Goal: Information Seeking & Learning: Learn about a topic

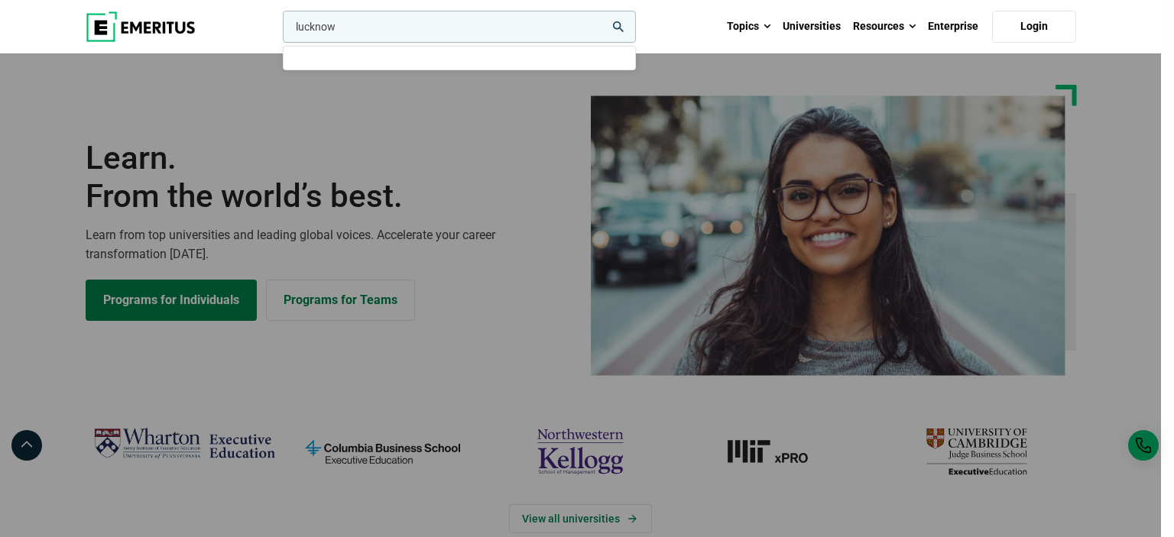
type input "lucknow"
click at [280, 31] on button "search" at bounding box center [280, 31] width 0 height 0
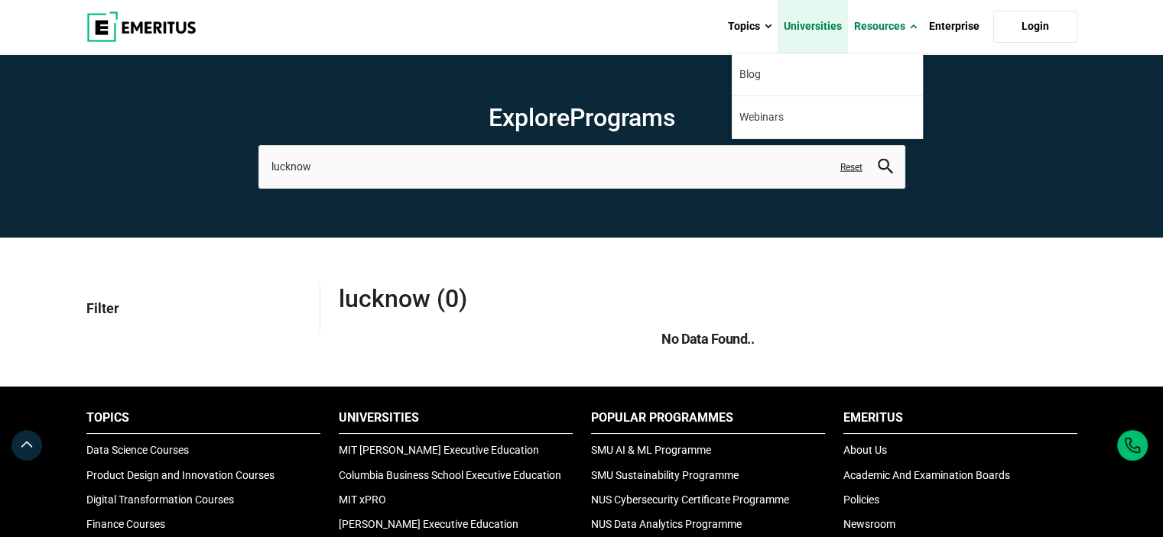
click at [817, 25] on link "Universities" at bounding box center [812, 27] width 70 height 54
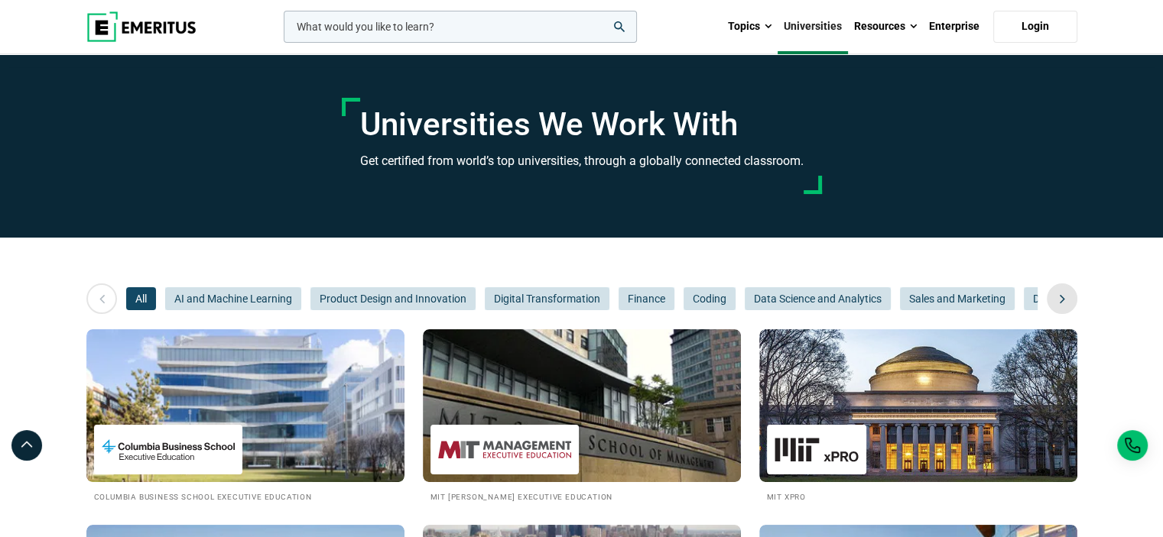
click at [1057, 299] on icon at bounding box center [1062, 299] width 27 height 28
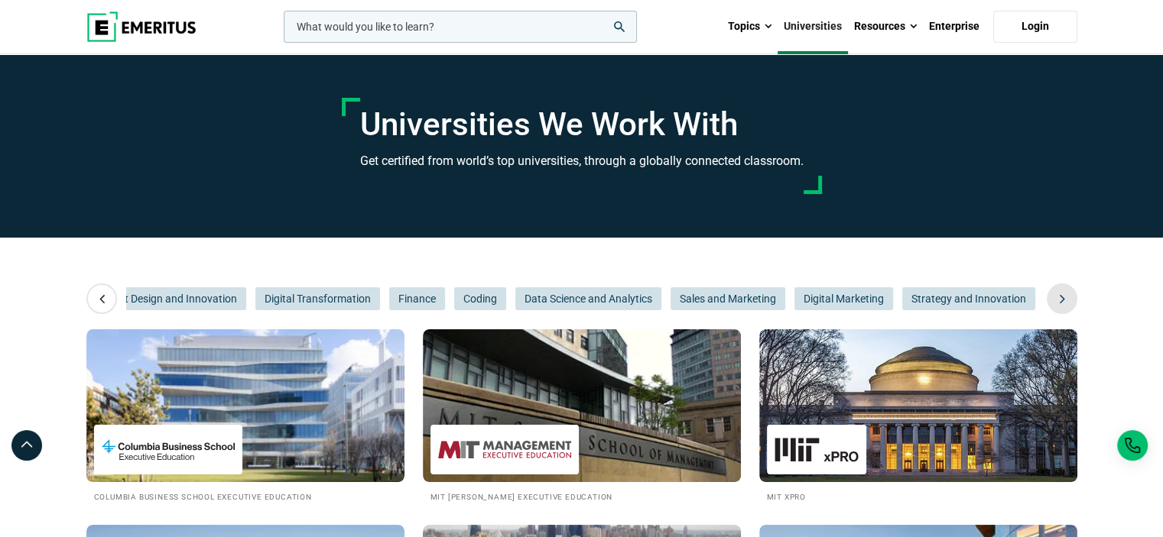
click at [1056, 299] on icon at bounding box center [1062, 299] width 27 height 28
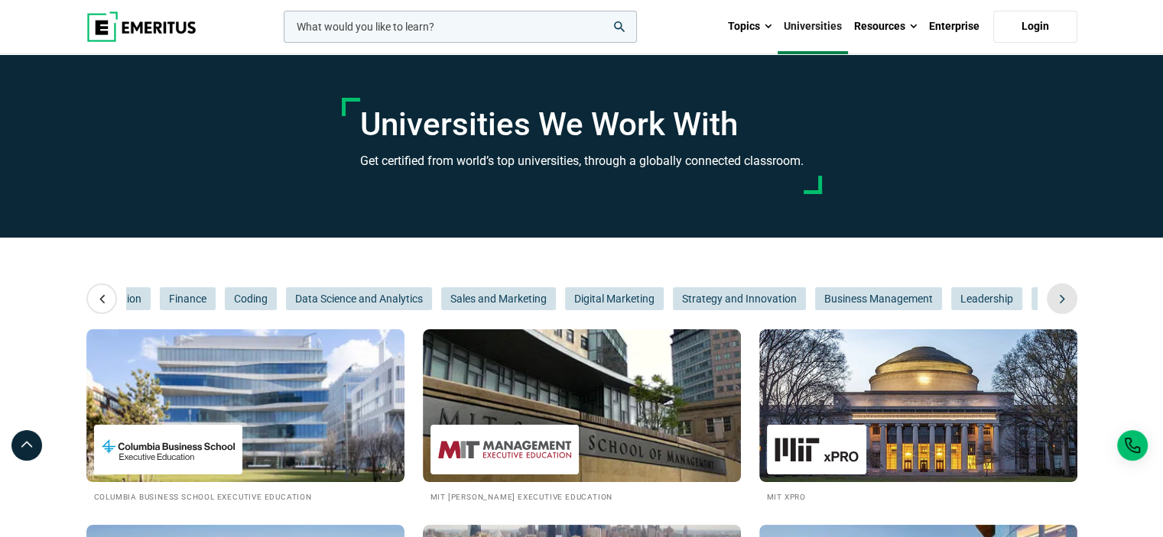
click at [1055, 299] on icon at bounding box center [1062, 299] width 27 height 28
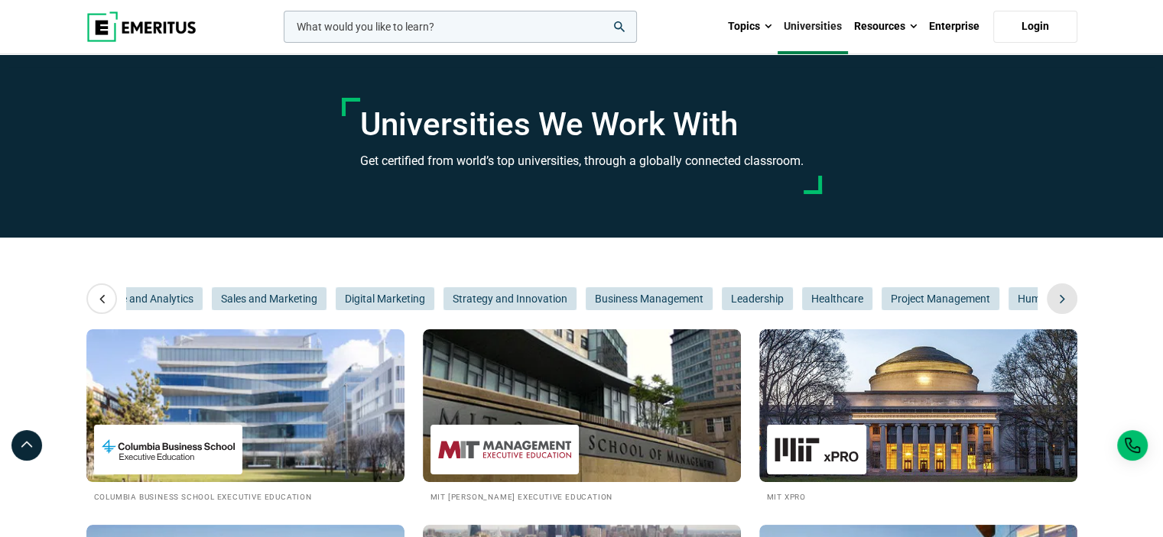
click at [1055, 299] on icon at bounding box center [1062, 299] width 27 height 28
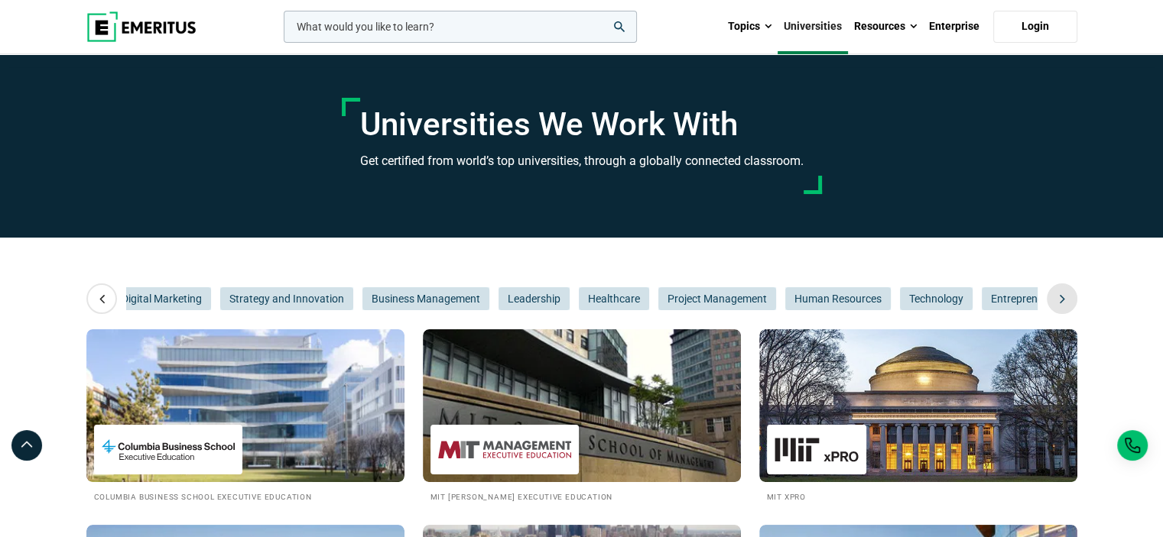
scroll to position [0, 917]
click at [519, 303] on span "Leadership" at bounding box center [527, 298] width 71 height 23
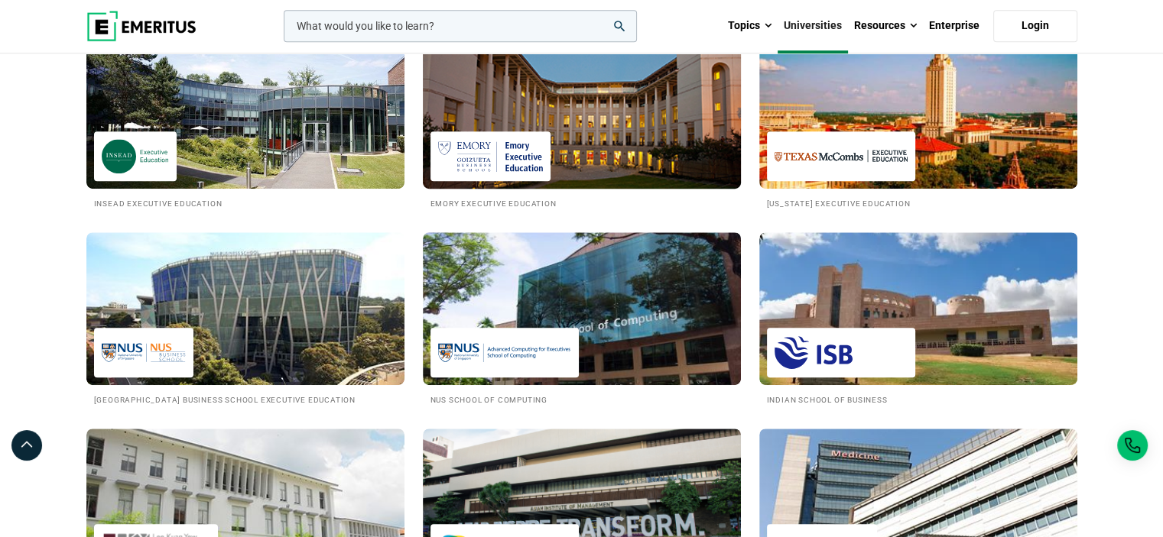
scroll to position [994, 0]
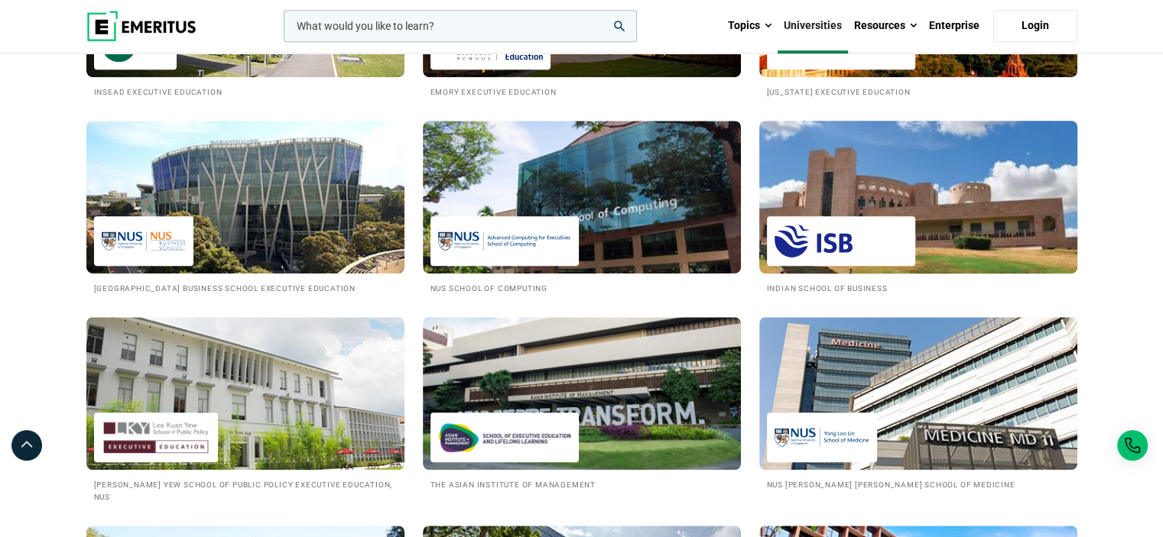
drag, startPoint x: 810, startPoint y: 294, endPoint x: 812, endPoint y: 279, distance: 14.6
click at [810, 294] on div "Indian School of Business" at bounding box center [918, 219] width 336 height 196
click at [815, 261] on div at bounding box center [841, 241] width 148 height 50
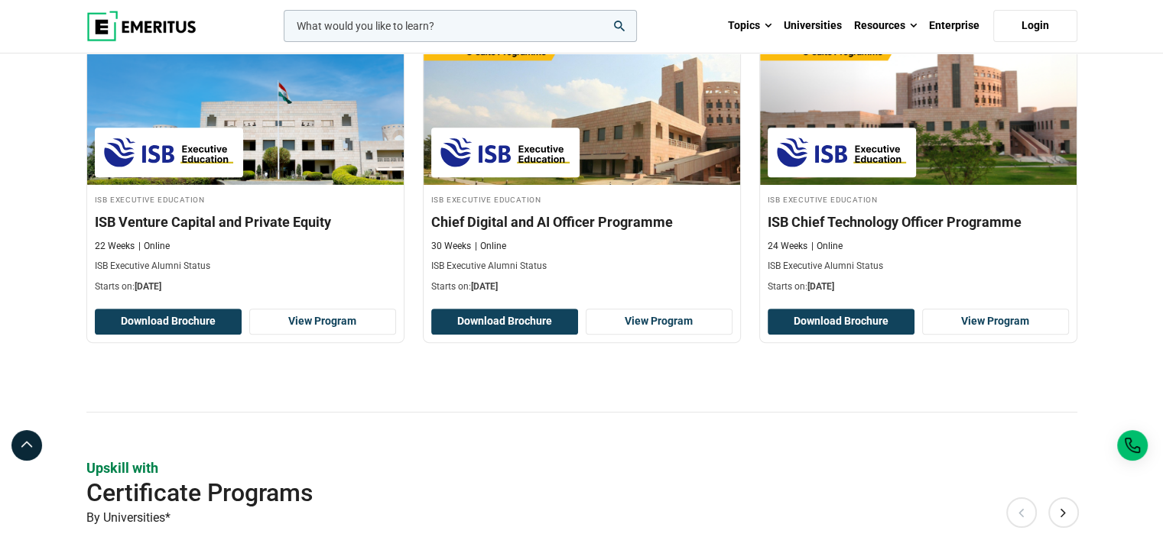
scroll to position [764, 0]
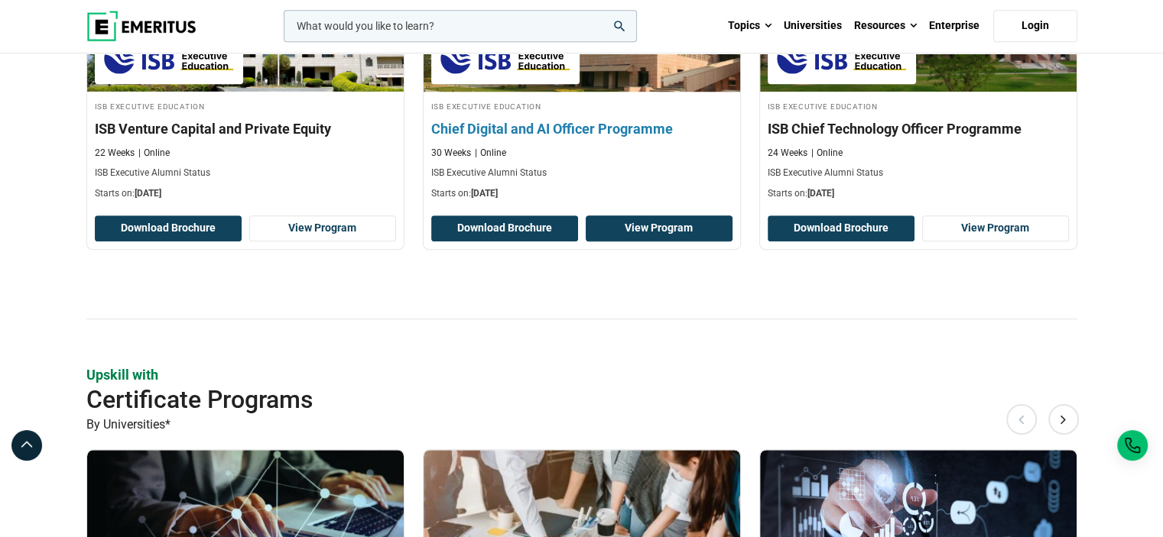
click at [676, 216] on link "View Program" at bounding box center [659, 229] width 147 height 26
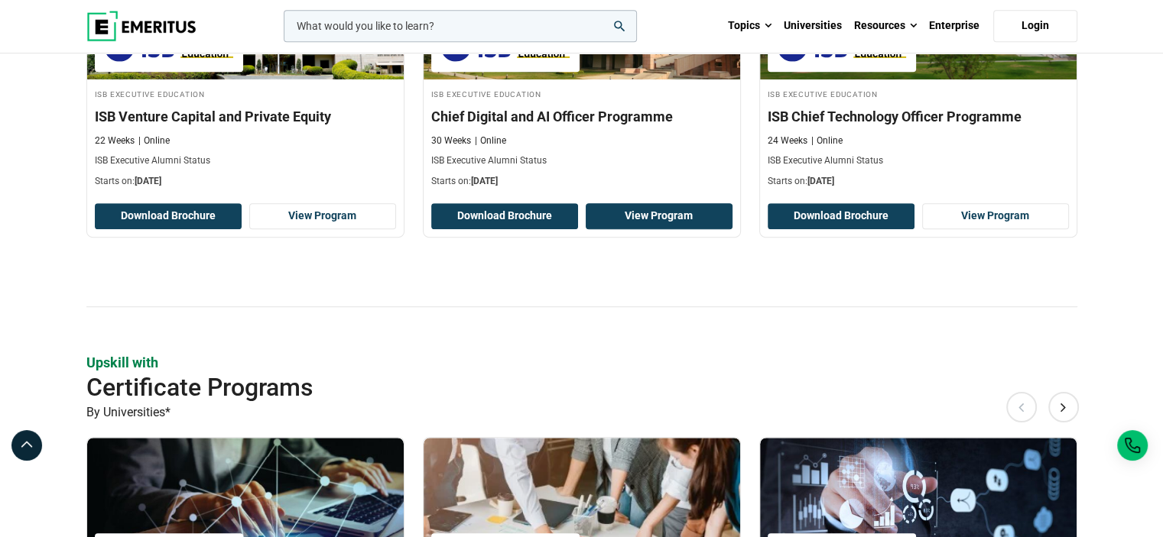
scroll to position [1235, 0]
